Goal: Task Accomplishment & Management: Use online tool/utility

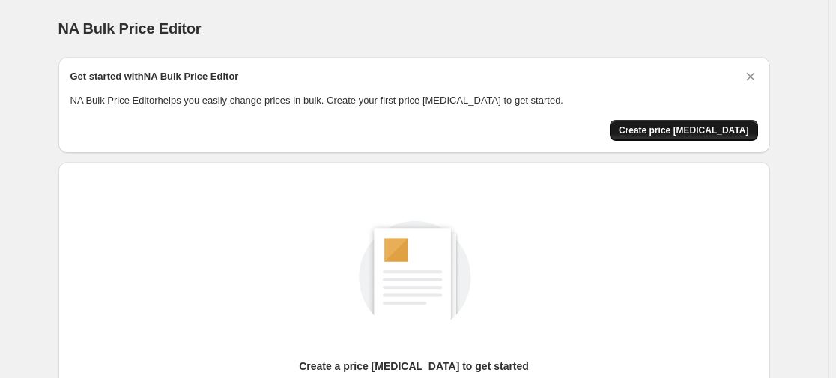
click at [677, 124] on span "Create price [MEDICAL_DATA]" at bounding box center [684, 130] width 130 height 12
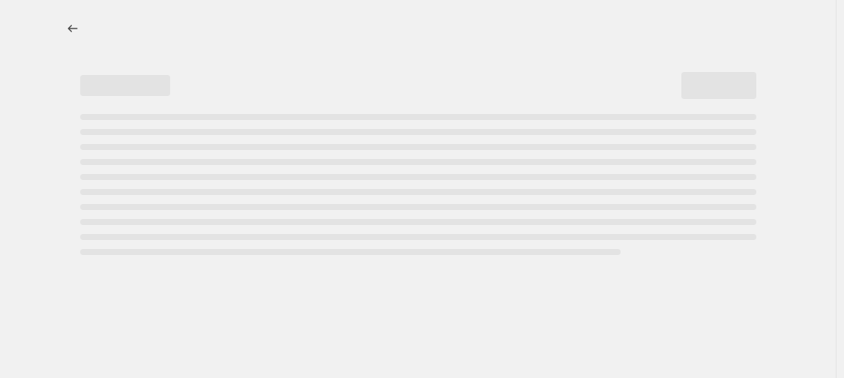
select select "percentage"
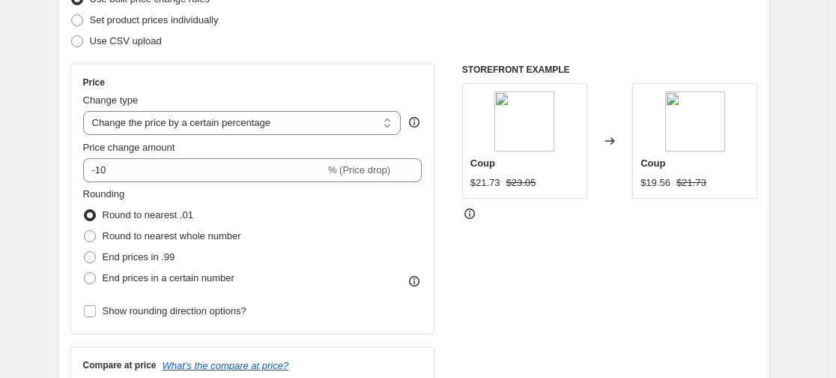
scroll to position [220, 0]
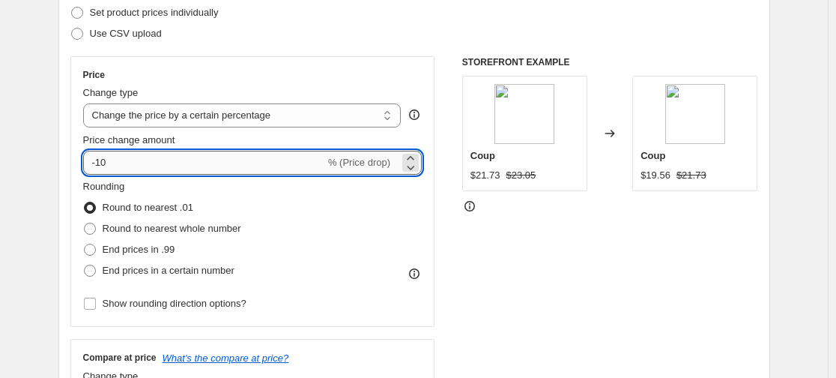
drag, startPoint x: 109, startPoint y: 162, endPoint x: 101, endPoint y: 161, distance: 8.3
click at [101, 161] on input "-10" at bounding box center [204, 163] width 242 height 24
type input "-45"
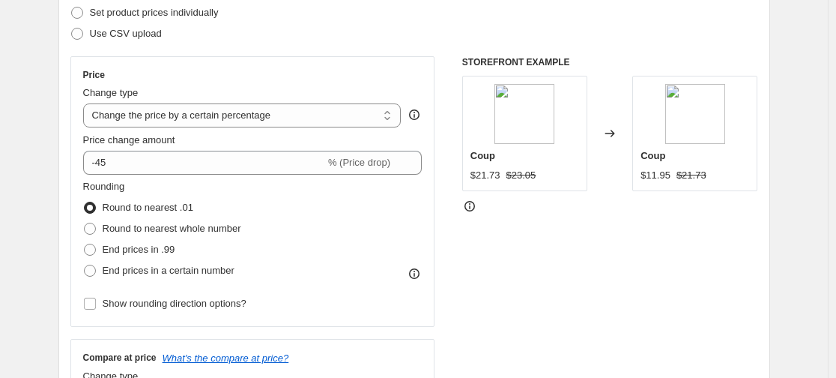
click at [540, 302] on div "STOREFRONT EXAMPLE Coup $21.73 $23.05 Changed to Coup $11.95 $21.73" at bounding box center [610, 239] width 296 height 367
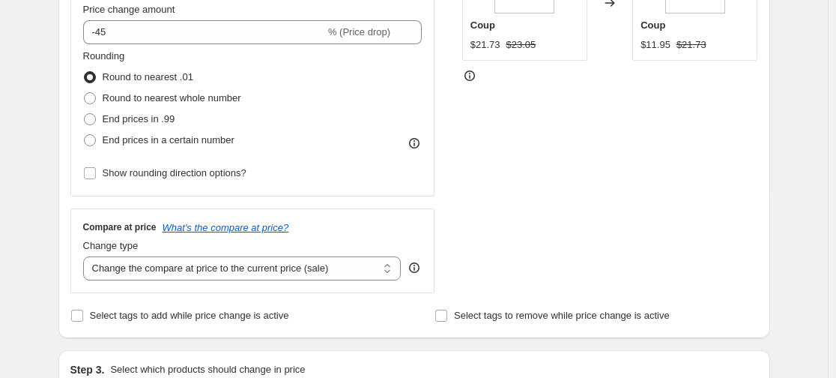
scroll to position [405, 0]
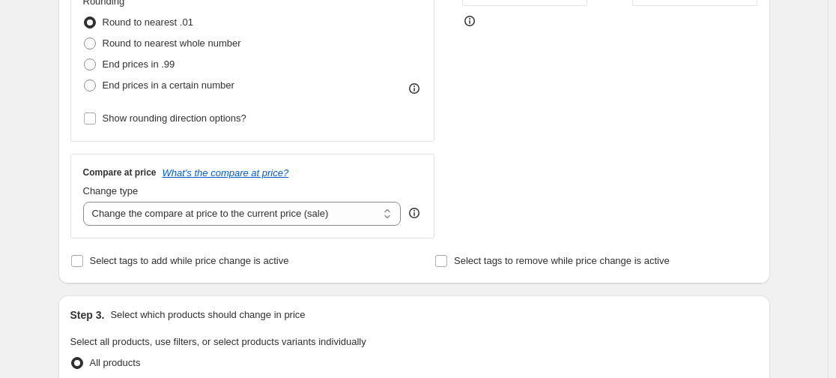
click at [480, 277] on div "Step 2. Select how the prices should change Use bulk price change rules Set pro…" at bounding box center [414, 20] width 712 height 526
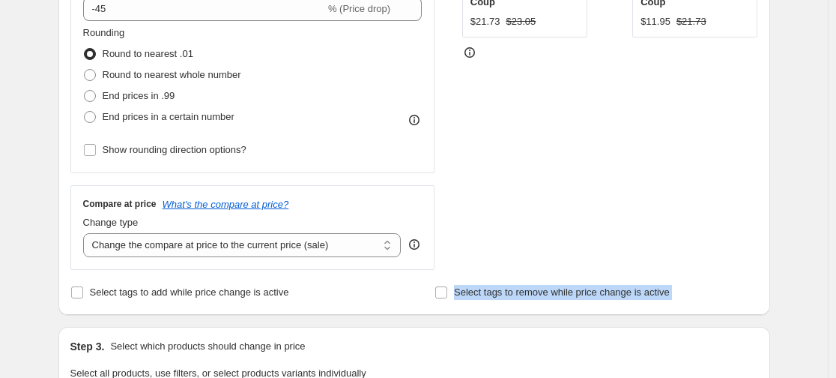
scroll to position [425, 0]
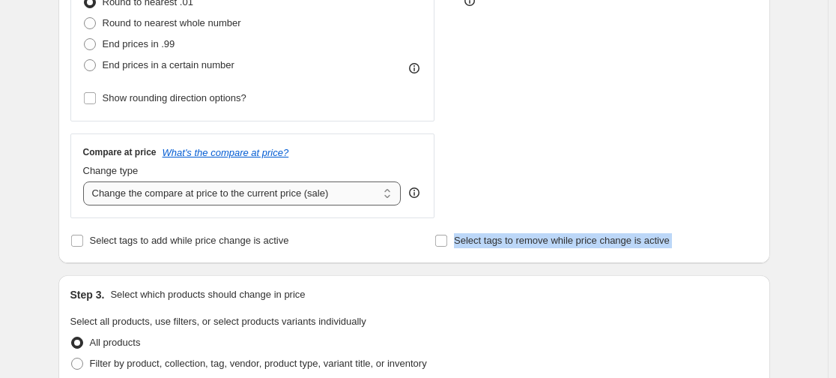
click at [282, 199] on select "Change the compare at price to the current price (sale) Change the compare at p…" at bounding box center [242, 193] width 318 height 24
select select "no_change"
click at [86, 181] on select "Change the compare at price to the current price (sale) Change the compare at p…" at bounding box center [242, 193] width 318 height 24
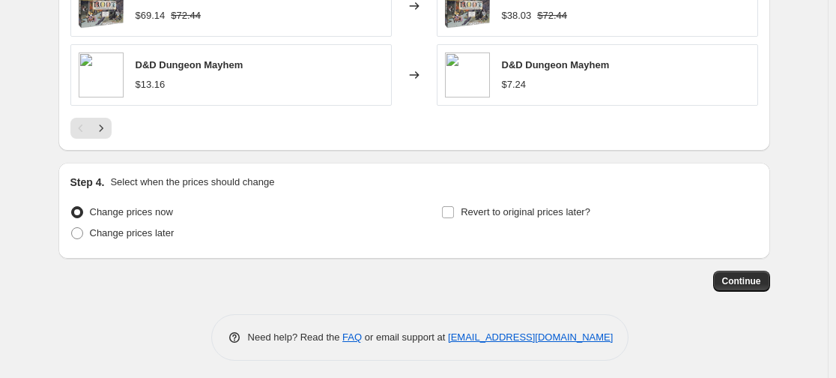
scroll to position [1121, 0]
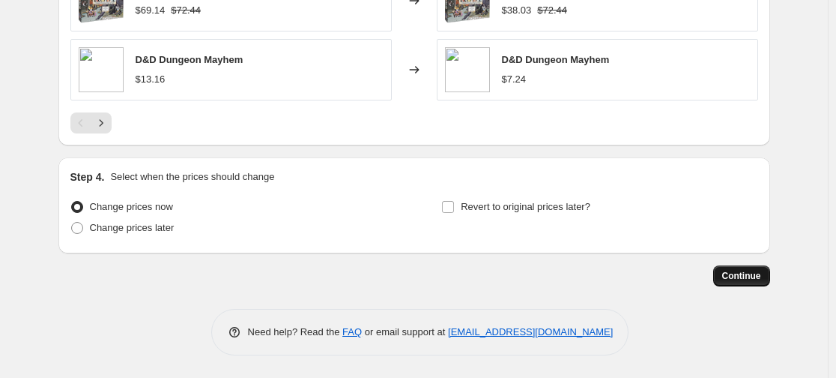
click at [767, 277] on button "Continue" at bounding box center [741, 275] width 57 height 21
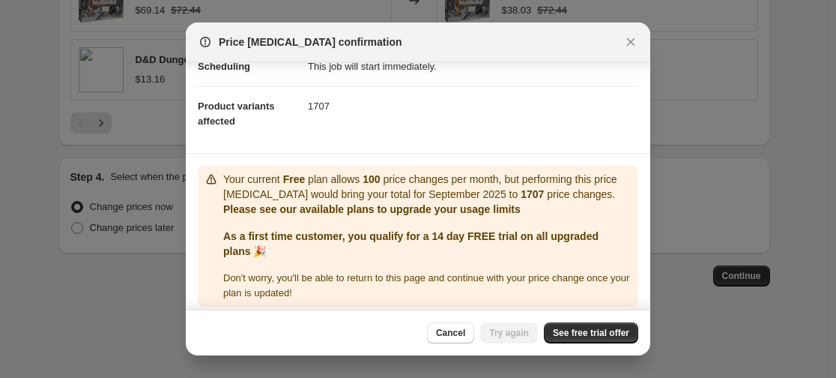
scroll to position [145, 0]
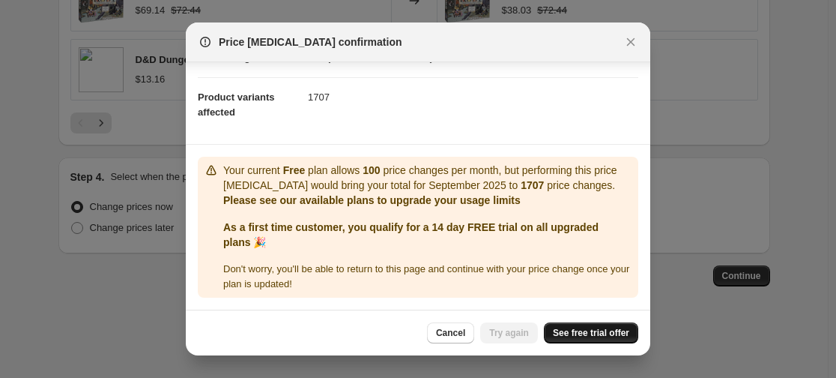
click at [596, 331] on span "See free trial offer" at bounding box center [591, 333] width 76 height 12
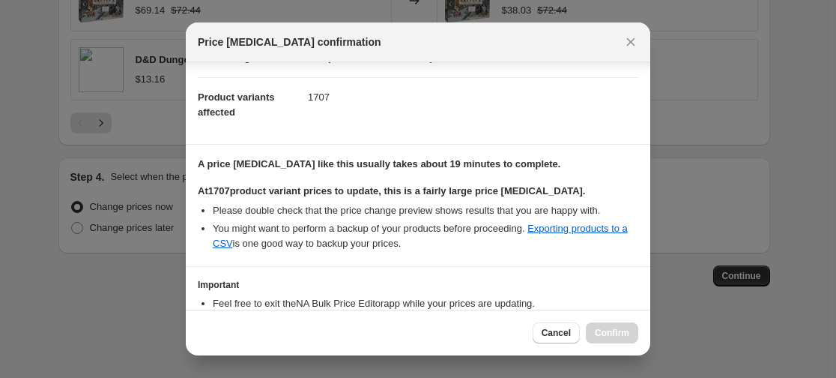
scroll to position [244, 0]
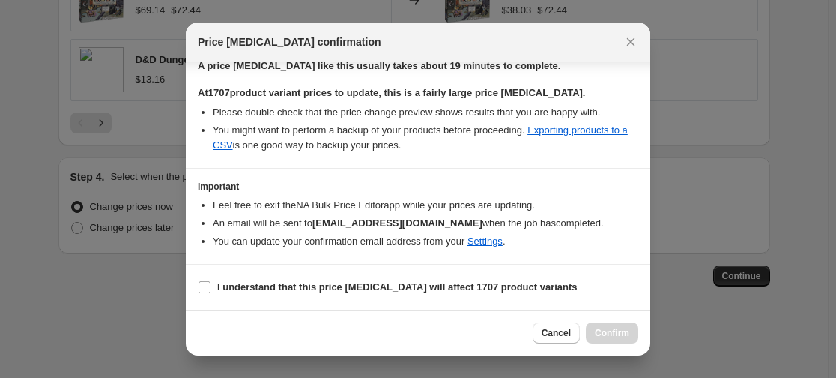
click at [296, 274] on section "I understand that this price change job will affect 1707 product variants" at bounding box center [418, 287] width 465 height 45
click at [296, 282] on b "I understand that this price change job will affect 1707 product variants" at bounding box center [397, 286] width 360 height 11
click at [211, 282] on input "I understand that this price change job will affect 1707 product variants" at bounding box center [205, 287] width 12 height 12
checkbox input "true"
click at [605, 328] on span "Confirm" at bounding box center [612, 333] width 34 height 12
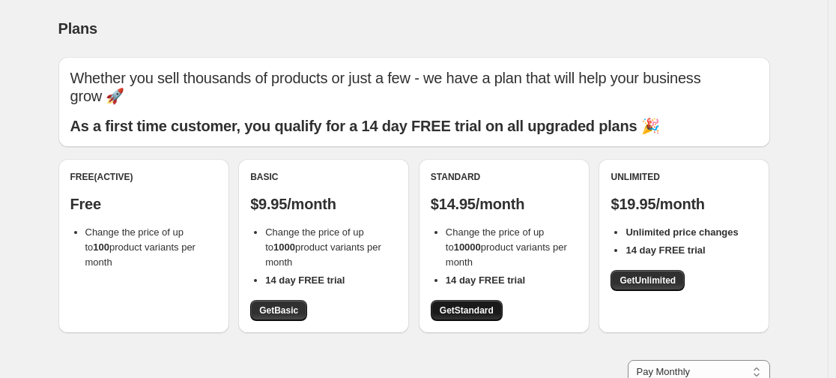
click at [478, 315] on span "Get Standard" at bounding box center [467, 310] width 54 height 12
